Goal: Find contact information: Find contact information

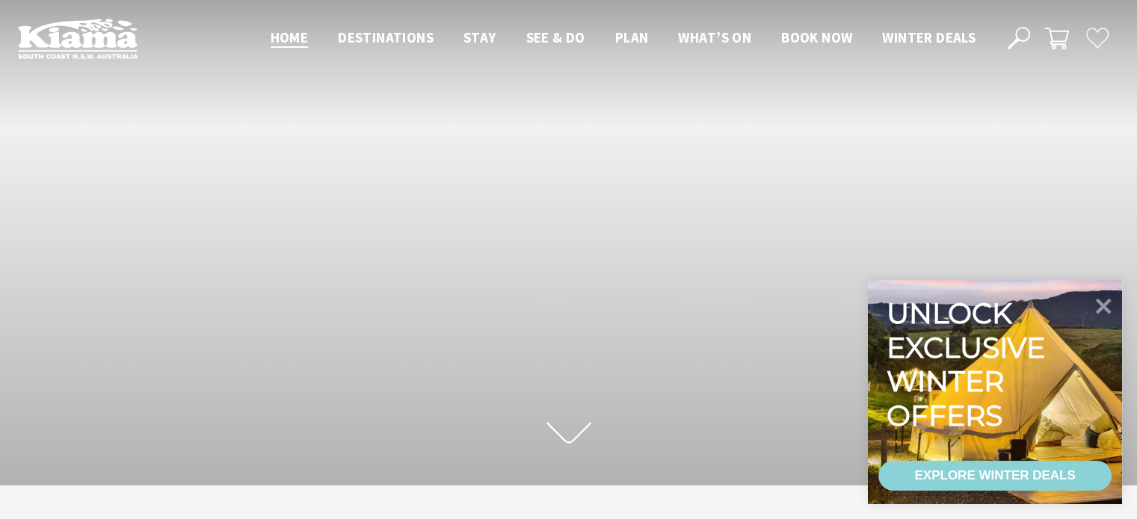
scroll to position [5055, 0]
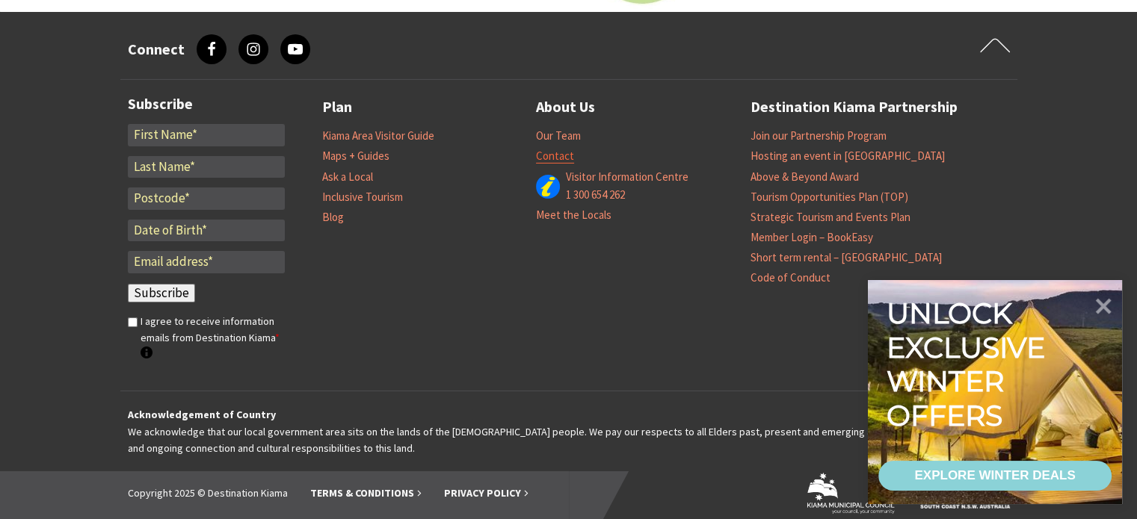
click at [563, 149] on link "Contact" at bounding box center [555, 156] width 38 height 15
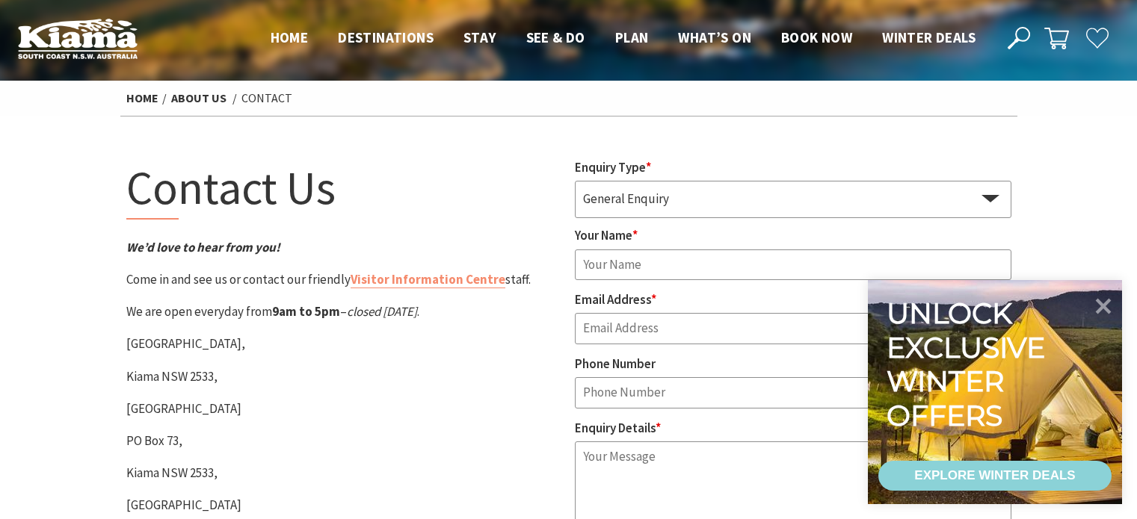
scroll to position [174, 0]
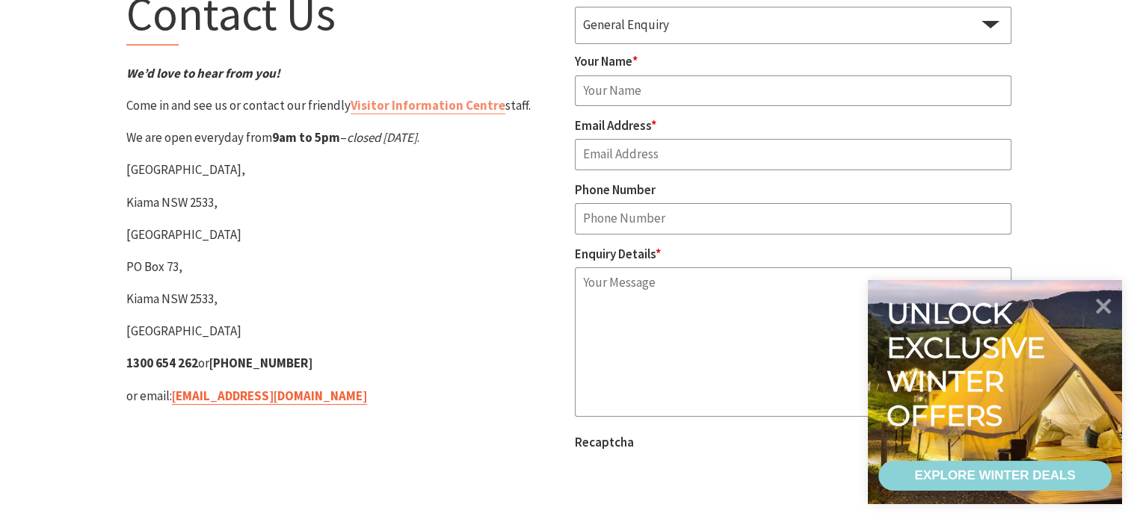
click at [260, 394] on link "[EMAIL_ADDRESS][DOMAIN_NAME]" at bounding box center [269, 396] width 195 height 17
drag, startPoint x: 315, startPoint y: 390, endPoint x: 176, endPoint y: 391, distance: 138.2
click at [176, 391] on p "or email: tourism@kiama.com.au" at bounding box center [344, 396] width 436 height 20
copy link "tourism@kiama.com.au"
